Goal: Transaction & Acquisition: Purchase product/service

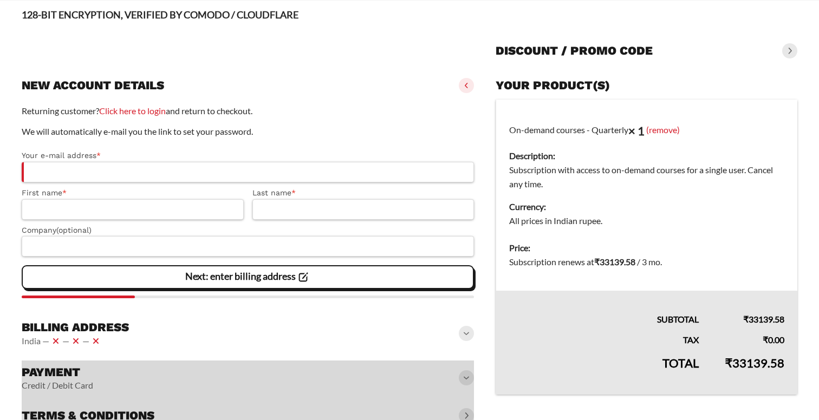
scroll to position [107, 0]
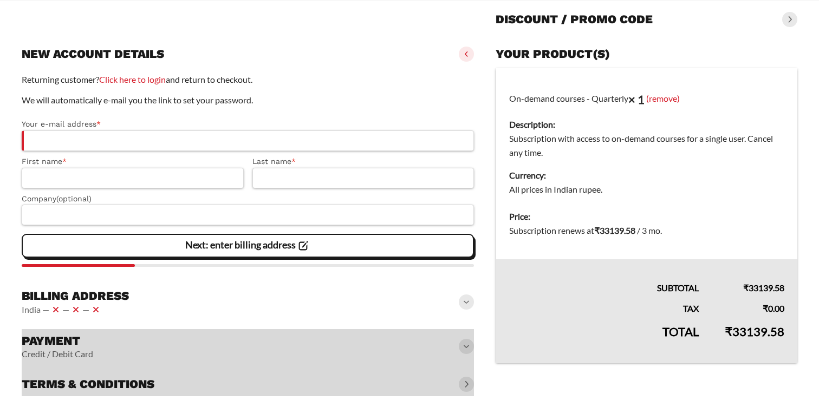
click at [143, 303] on div "Billing address [GEOGRAPHIC_DATA] — — —" at bounding box center [248, 302] width 452 height 37
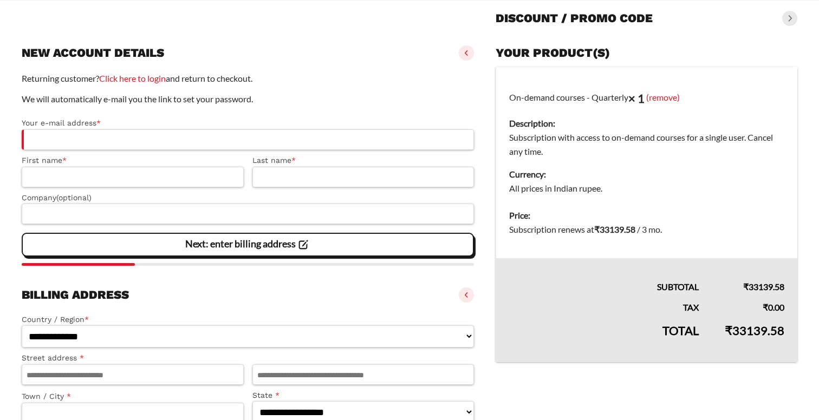
scroll to position [112, 0]
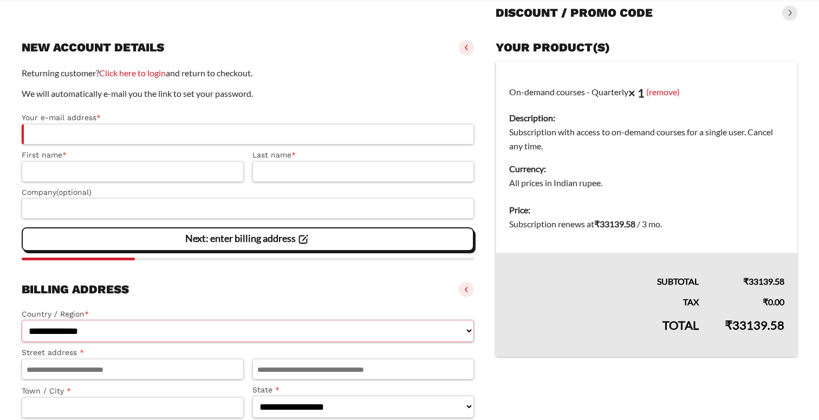
click at [84, 323] on select "**********" at bounding box center [248, 331] width 452 height 22
click at [22, 321] on select "**********" at bounding box center [248, 331] width 452 height 22
select select "**"
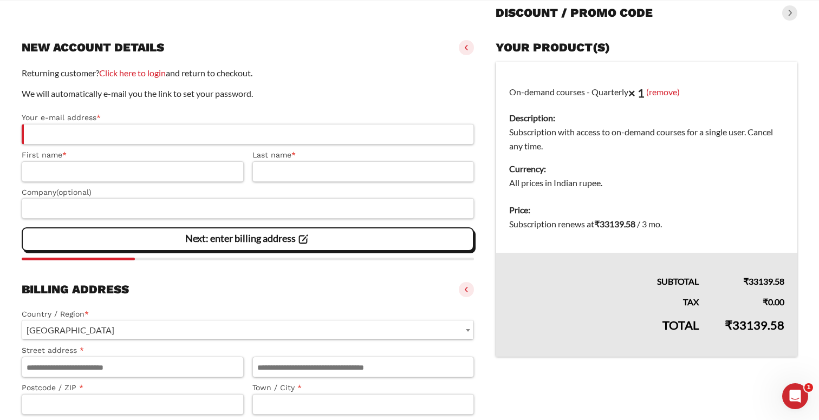
click at [251, 302] on div "Billing address [GEOGRAPHIC_DATA] — — —" at bounding box center [248, 290] width 452 height 24
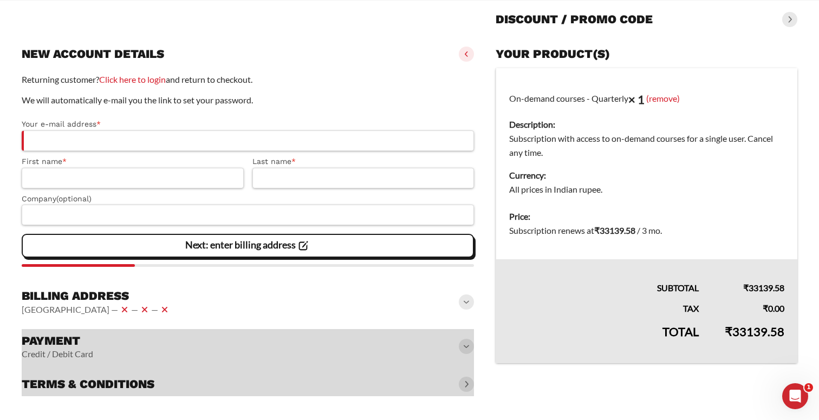
click at [230, 339] on div at bounding box center [248, 362] width 452 height 67
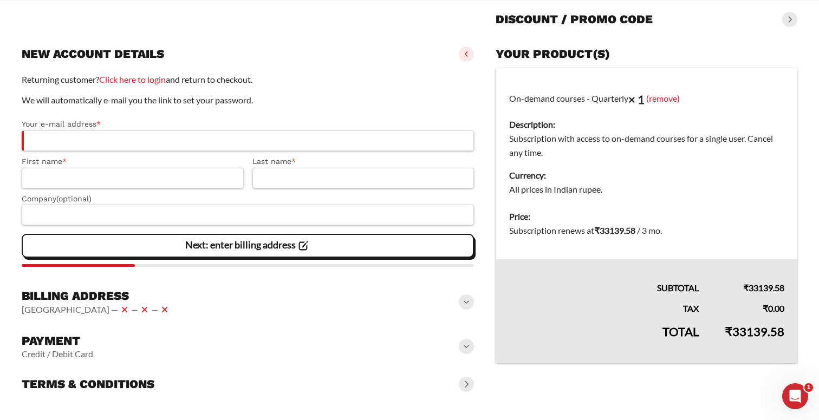
click at [197, 261] on div "Returning customer? Click here to login and return to checkout. We will automat…" at bounding box center [248, 170] width 452 height 194
click at [197, 304] on div "Billing address [GEOGRAPHIC_DATA] — — —" at bounding box center [248, 302] width 452 height 37
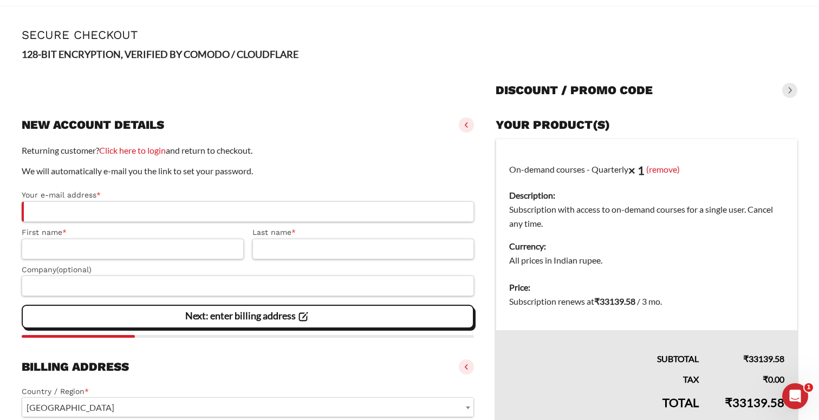
scroll to position [0, 0]
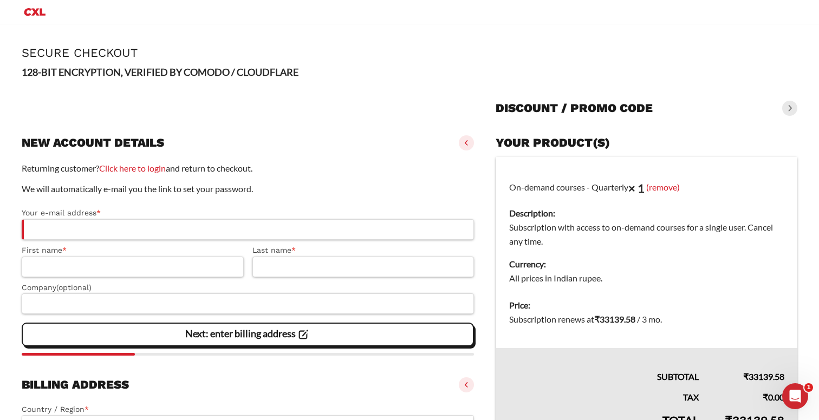
click at [162, 104] on div at bounding box center [248, 105] width 452 height 35
click at [467, 148] on span at bounding box center [466, 142] width 15 height 15
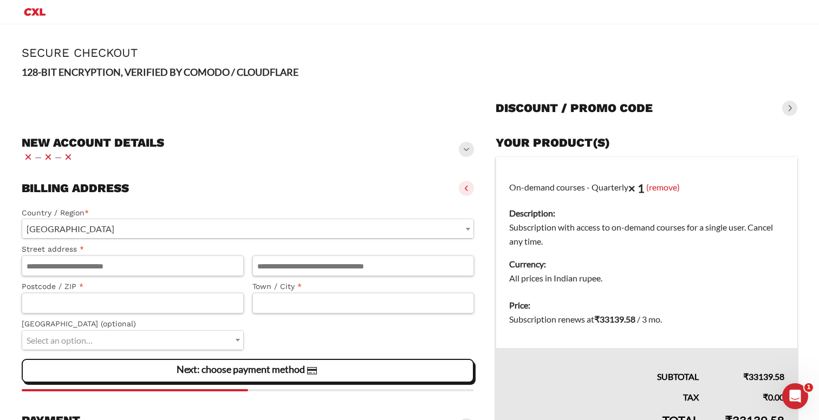
click at [463, 148] on span at bounding box center [466, 149] width 15 height 15
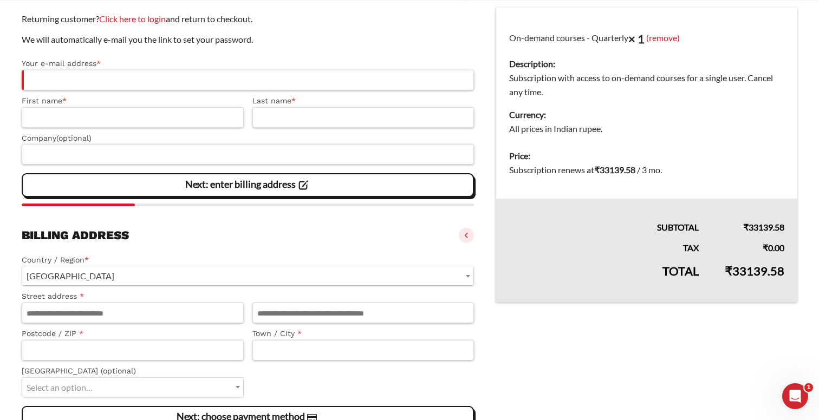
scroll to position [148, 0]
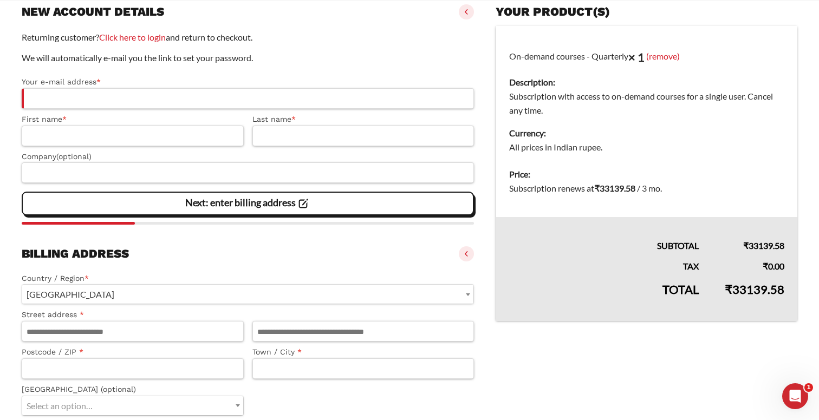
click at [746, 291] on bdi "₹ 33139.58" at bounding box center [754, 289] width 60 height 15
click at [680, 339] on vaadin-details "Your product(s) On-demand courses - Quarterly × 1 (remove) Description: Subscri…" at bounding box center [646, 270] width 302 height 541
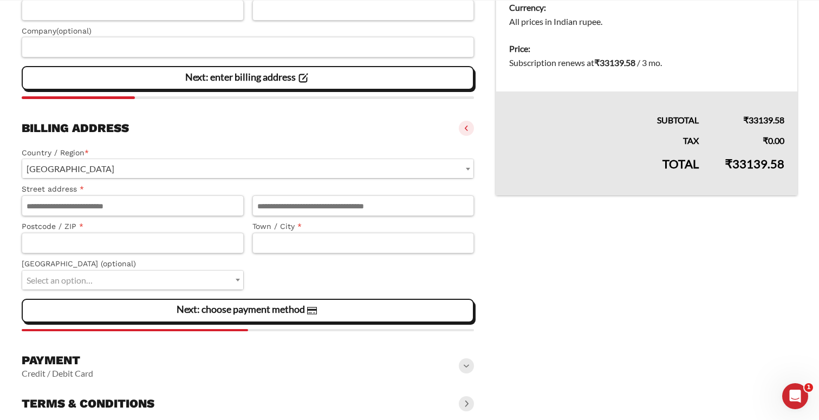
scroll to position [296, 0]
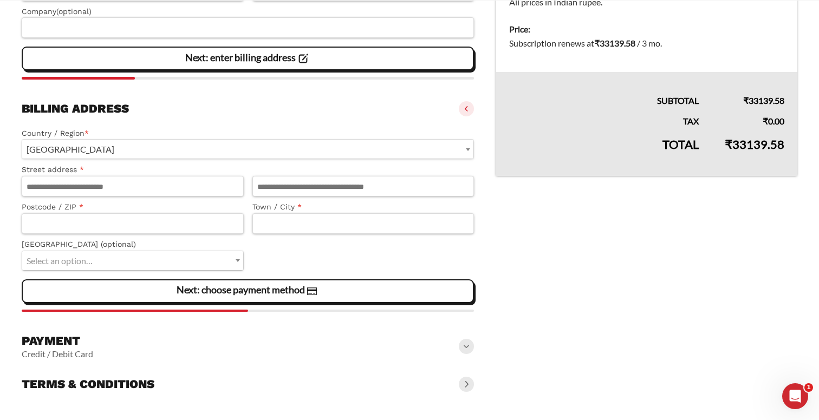
click at [186, 353] on div "Payment Credit / Debit Card" at bounding box center [248, 346] width 452 height 35
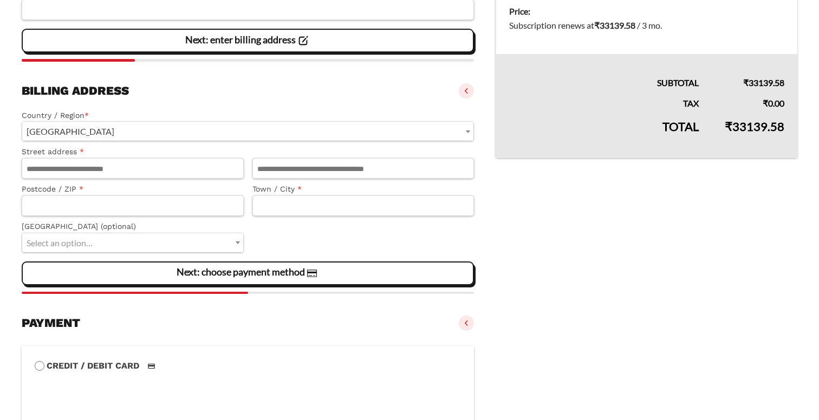
scroll to position [467, 0]
